Goal: Task Accomplishment & Management: Manage account settings

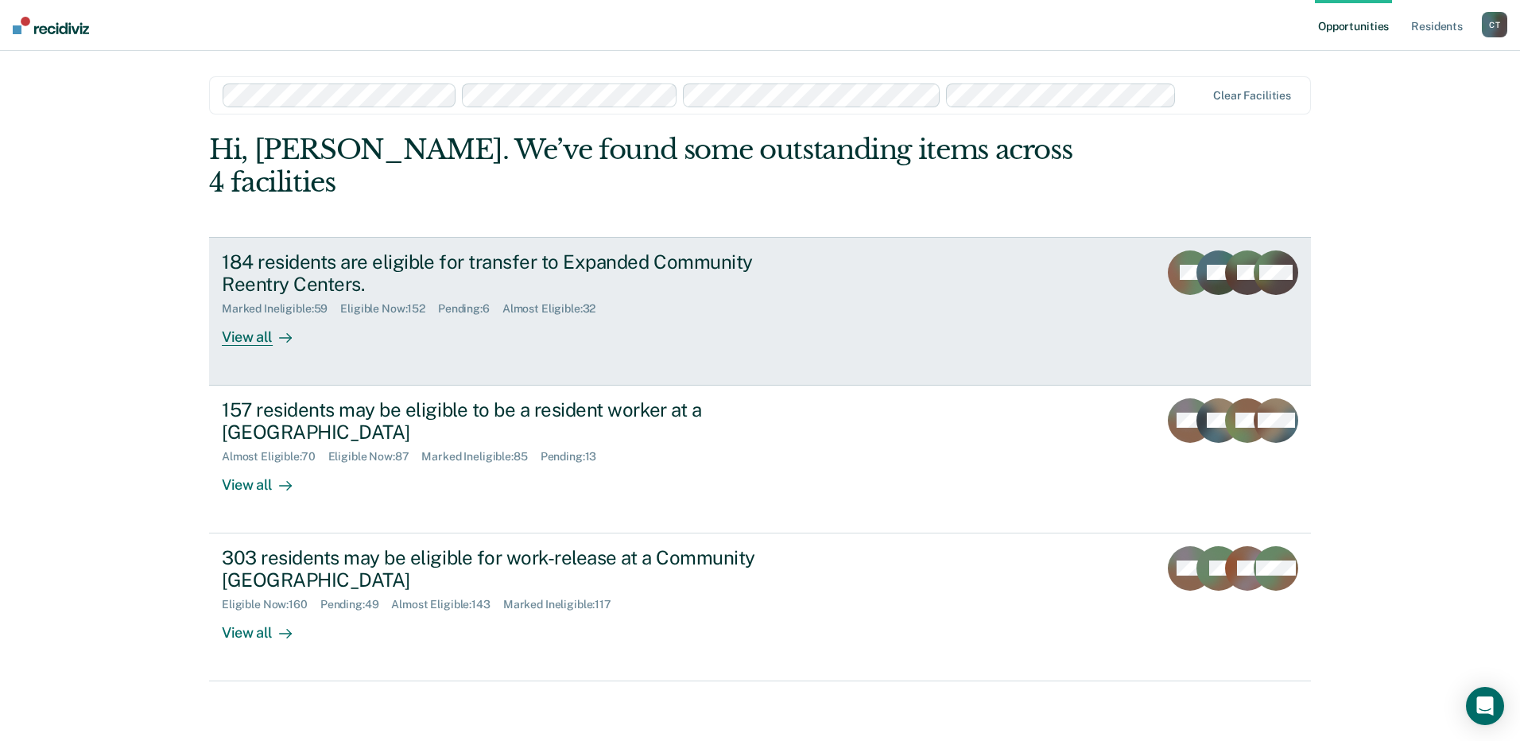
click at [744, 290] on div "184 residents are eligible for transfer to Expanded Community Reentry Centers. …" at bounding box center [520, 298] width 596 height 96
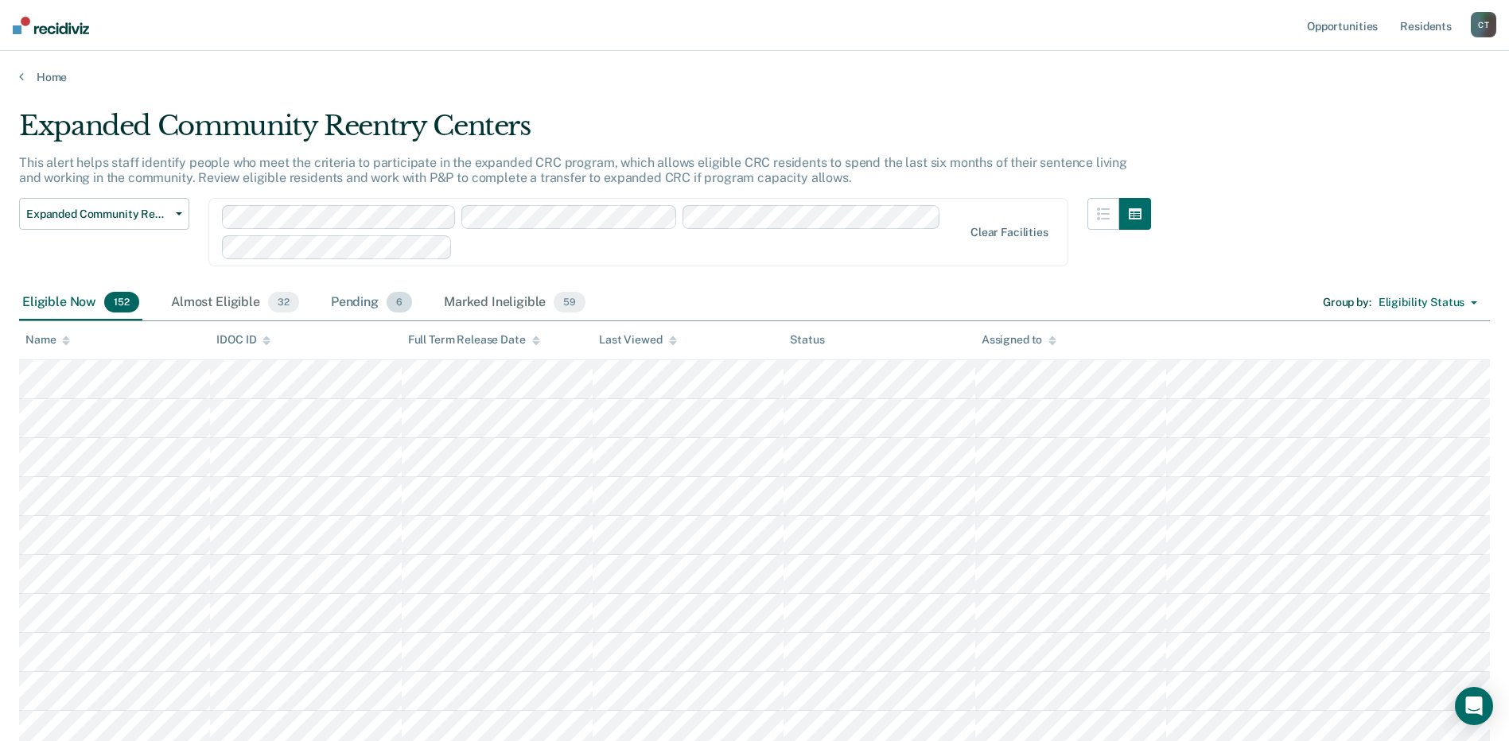
click at [344, 305] on div "Pending 6" at bounding box center [371, 302] width 87 height 35
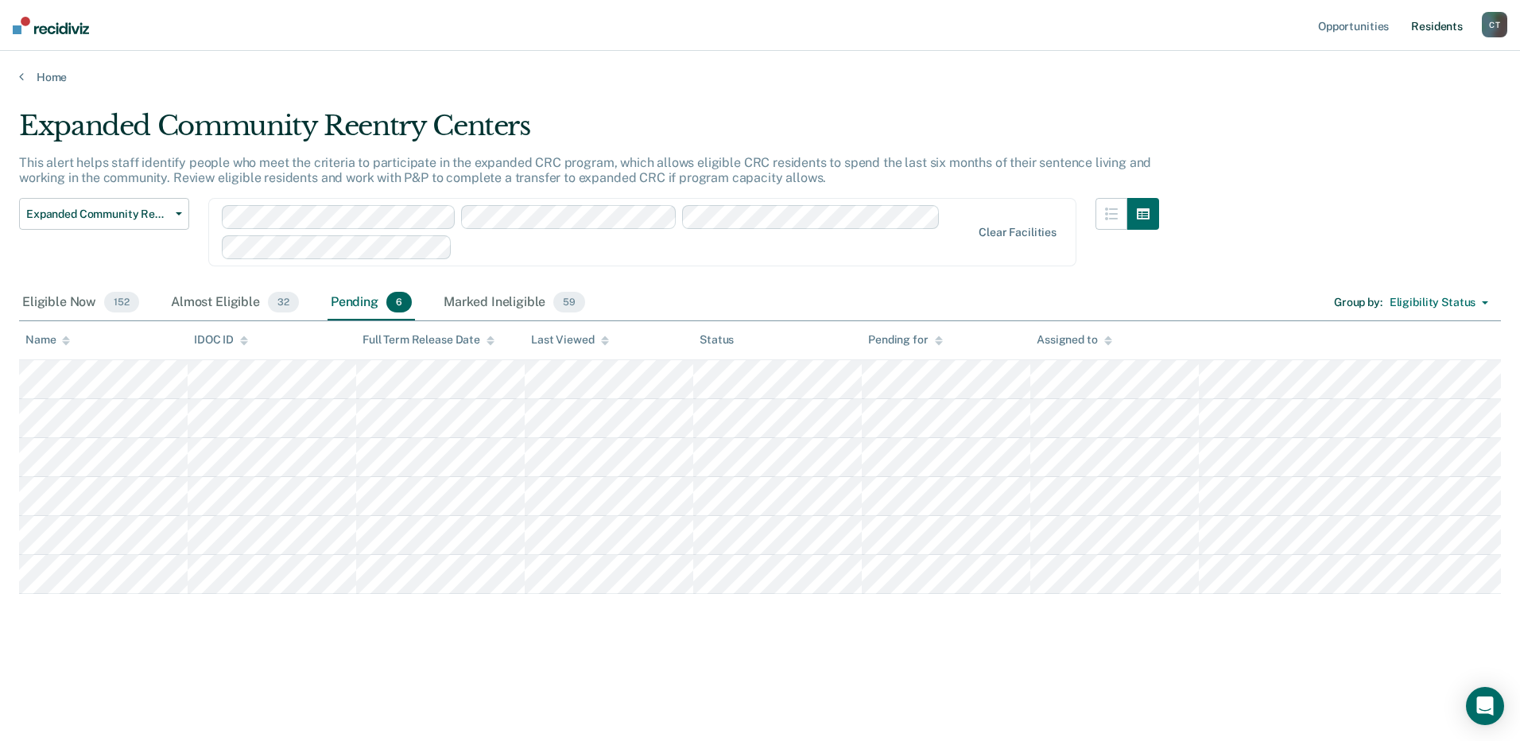
click at [1421, 28] on link "Resident s" at bounding box center [1437, 25] width 58 height 51
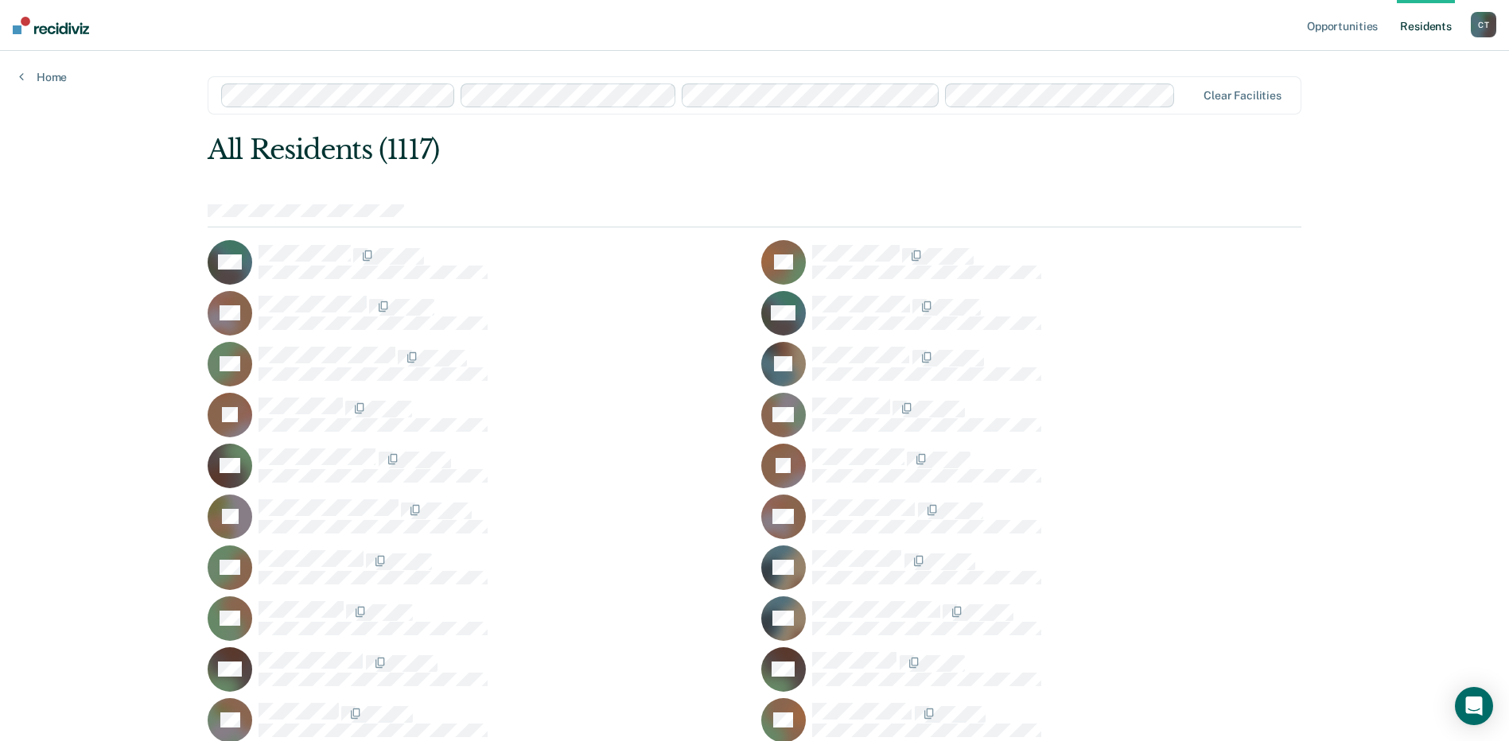
scroll to position [43706, 0]
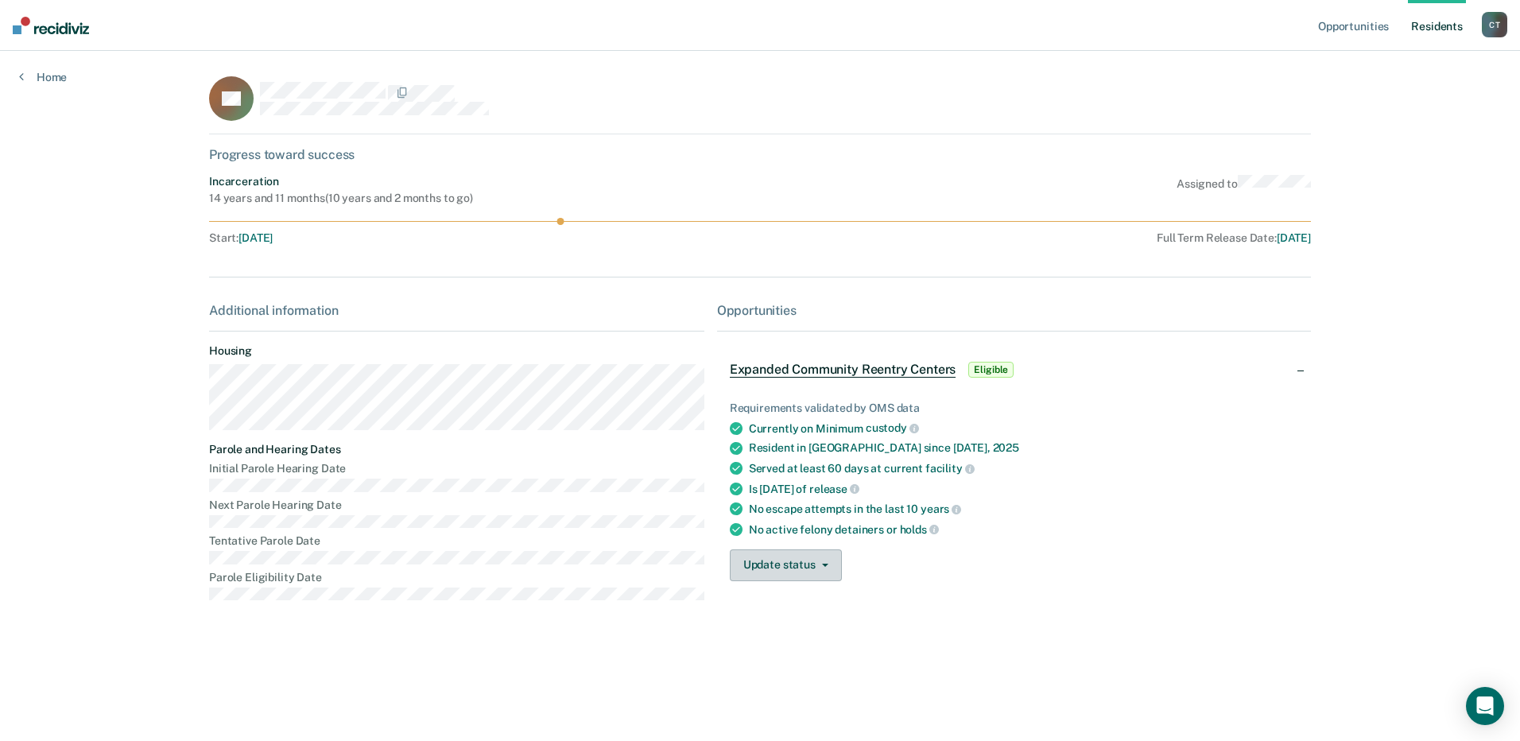
click at [830, 569] on button "Update status" at bounding box center [786, 565] width 112 height 32
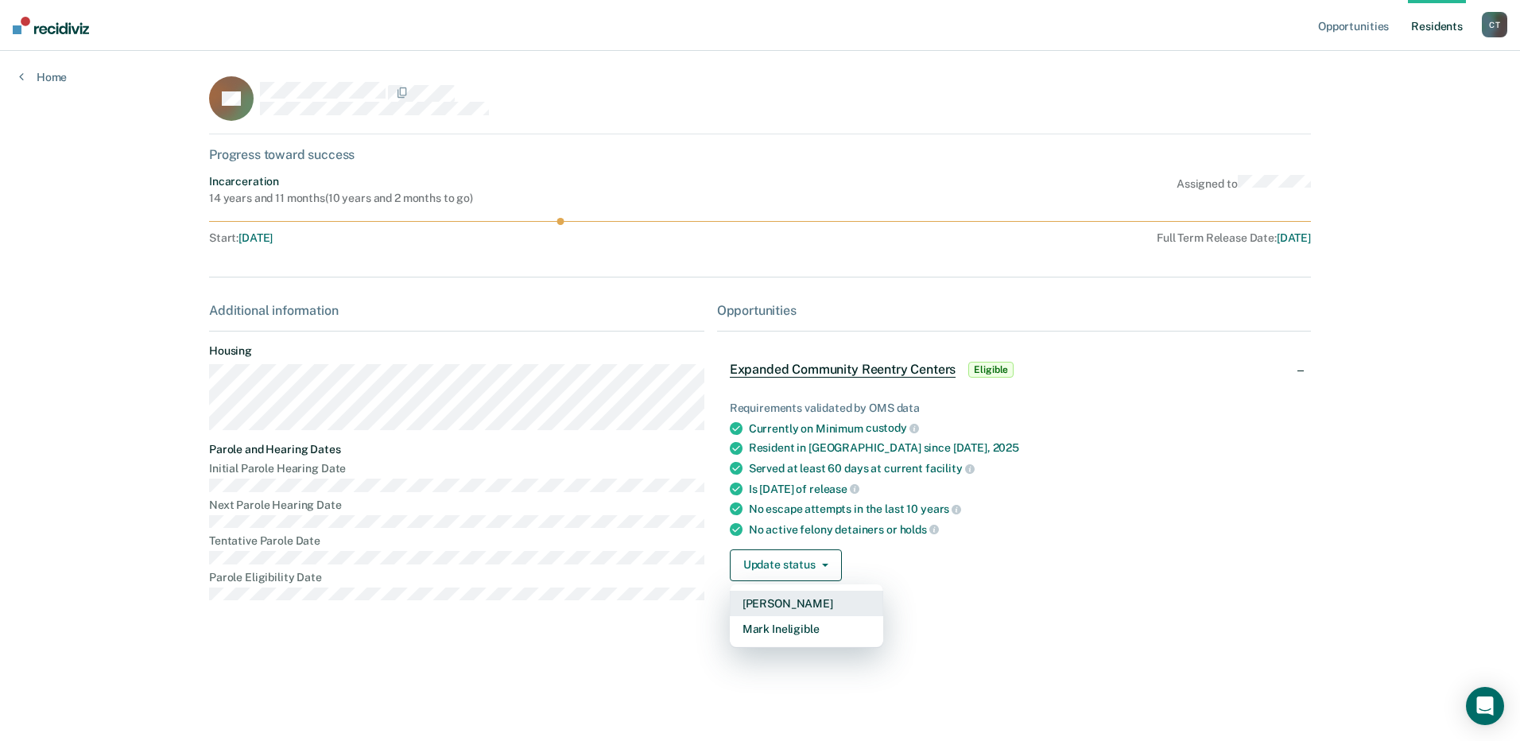
click at [794, 605] on button "[PERSON_NAME]" at bounding box center [806, 603] width 153 height 25
